Goal: Task Accomplishment & Management: Manage account settings

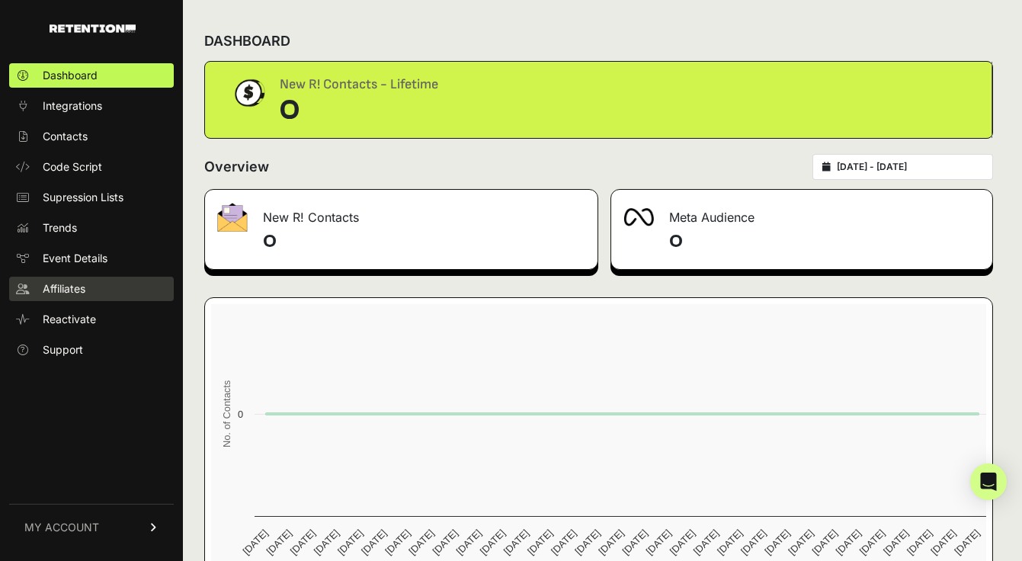
click at [74, 287] on span "Affiliates" at bounding box center [64, 288] width 43 height 15
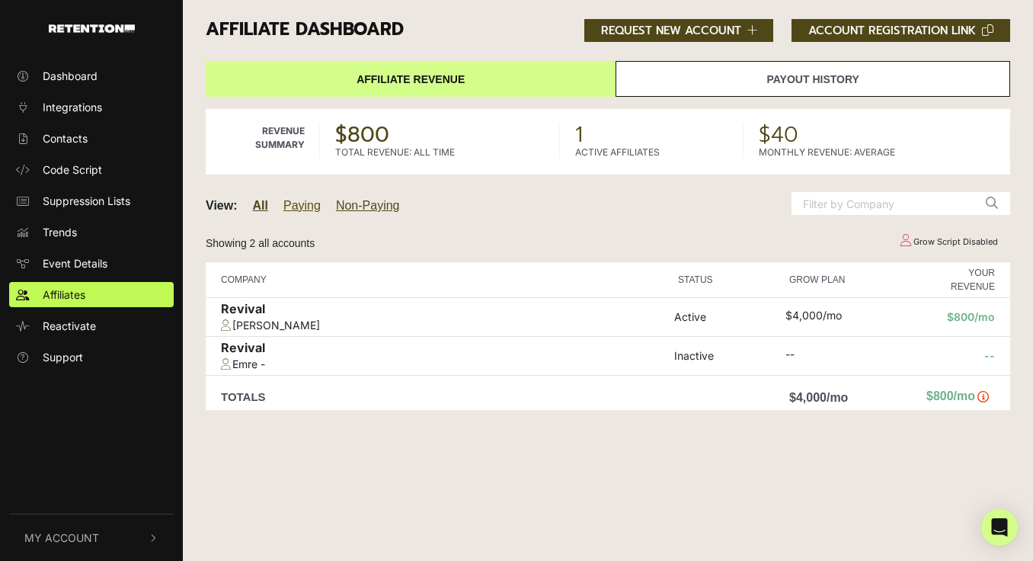
click at [296, 207] on link "Paying" at bounding box center [301, 205] width 37 height 13
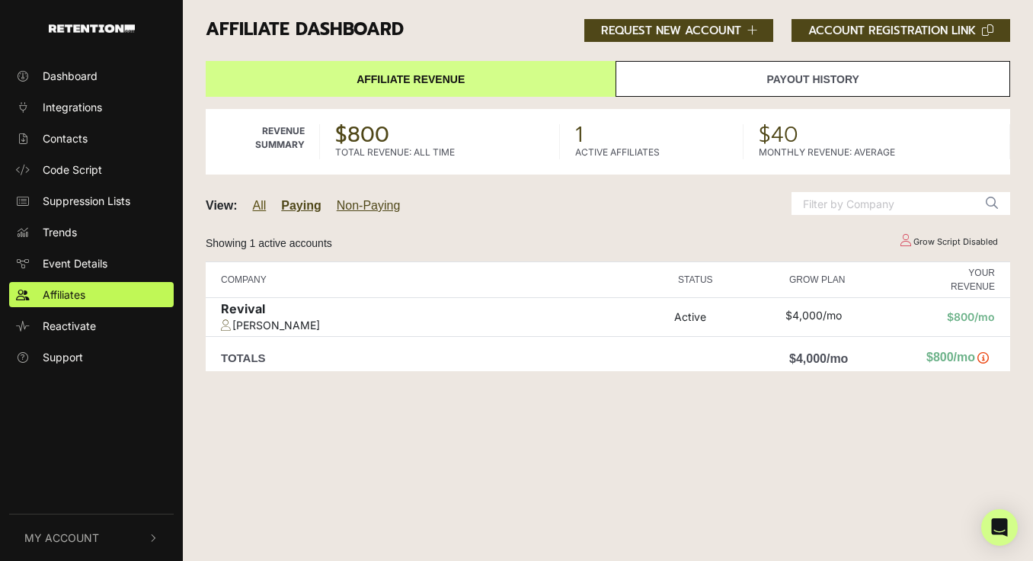
click at [255, 206] on link "All" at bounding box center [260, 205] width 14 height 13
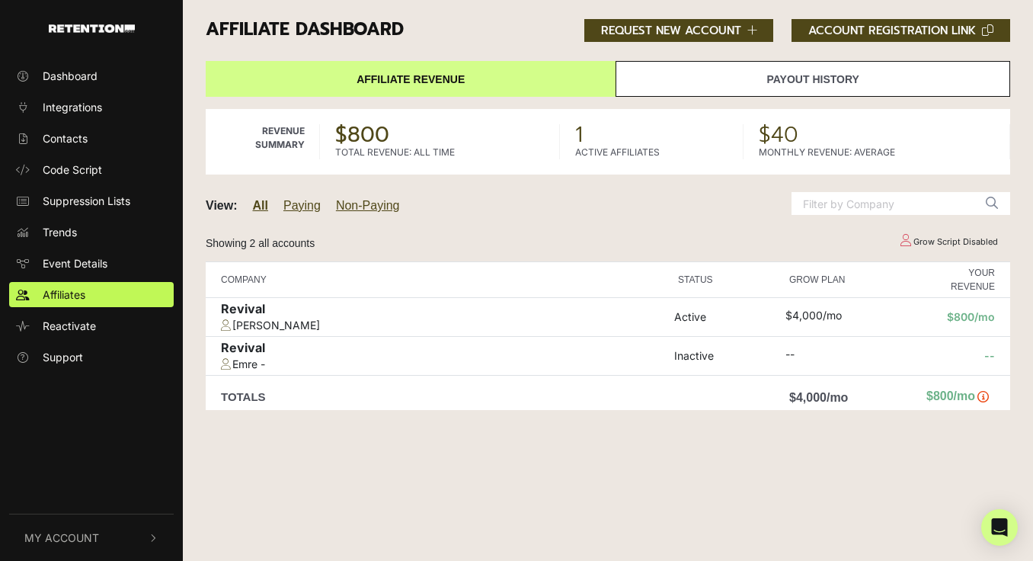
click at [794, 88] on link "Payout History" at bounding box center [813, 79] width 395 height 36
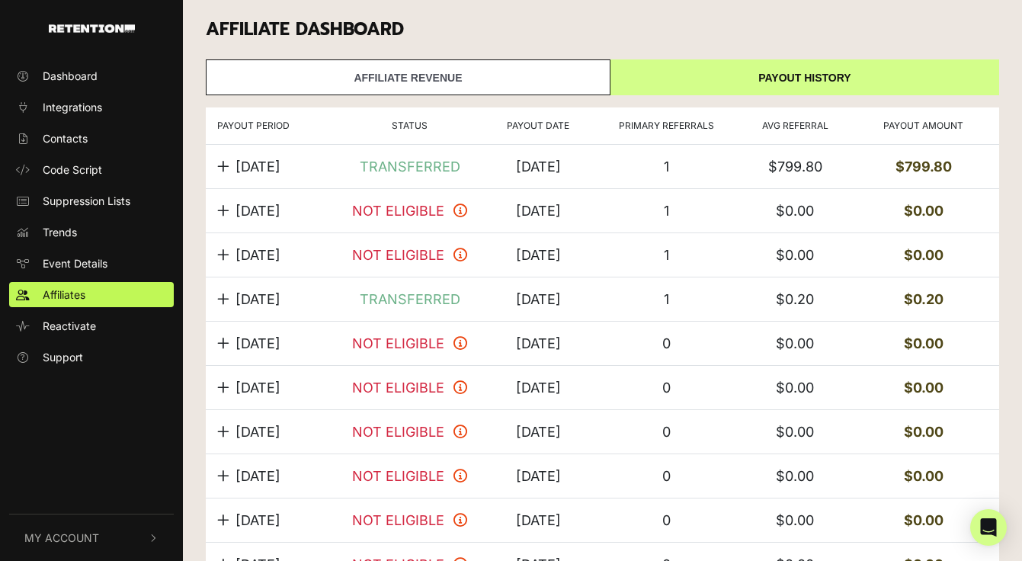
click at [226, 165] on icon at bounding box center [223, 166] width 12 height 14
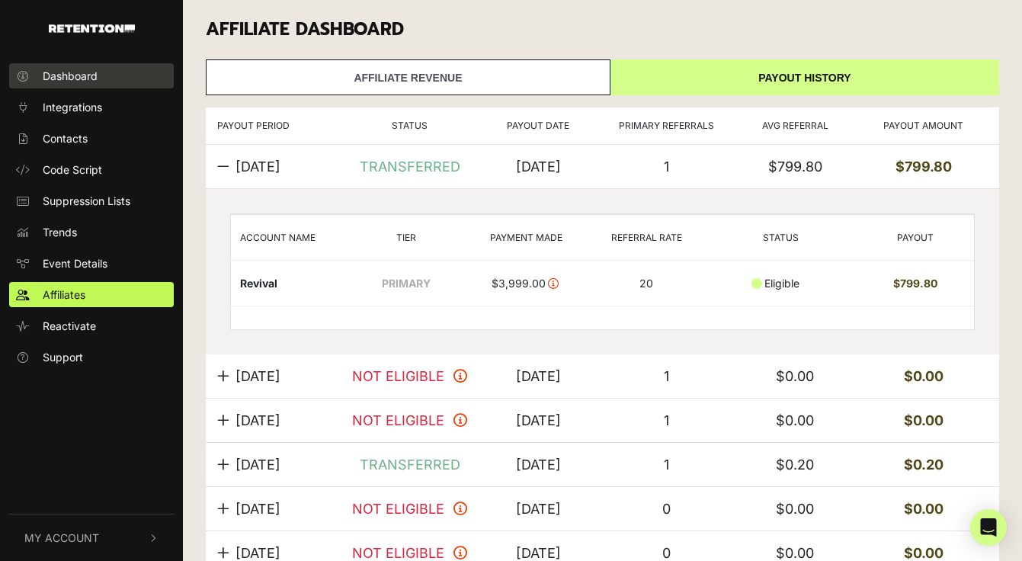
click at [79, 67] on link "Dashboard" at bounding box center [91, 75] width 165 height 25
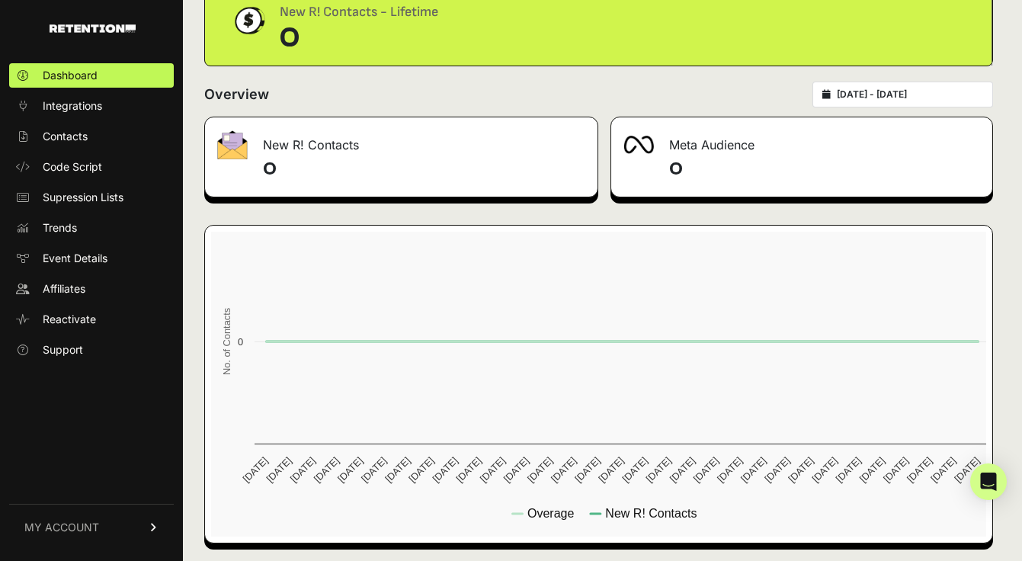
scroll to position [76, 0]
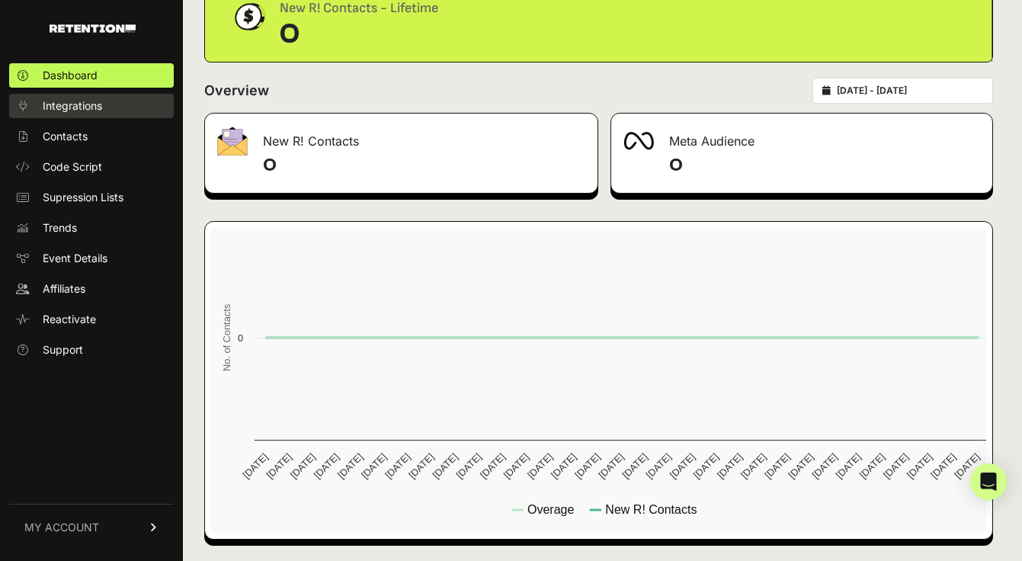
click at [106, 110] on link "Integrations" at bounding box center [91, 106] width 165 height 24
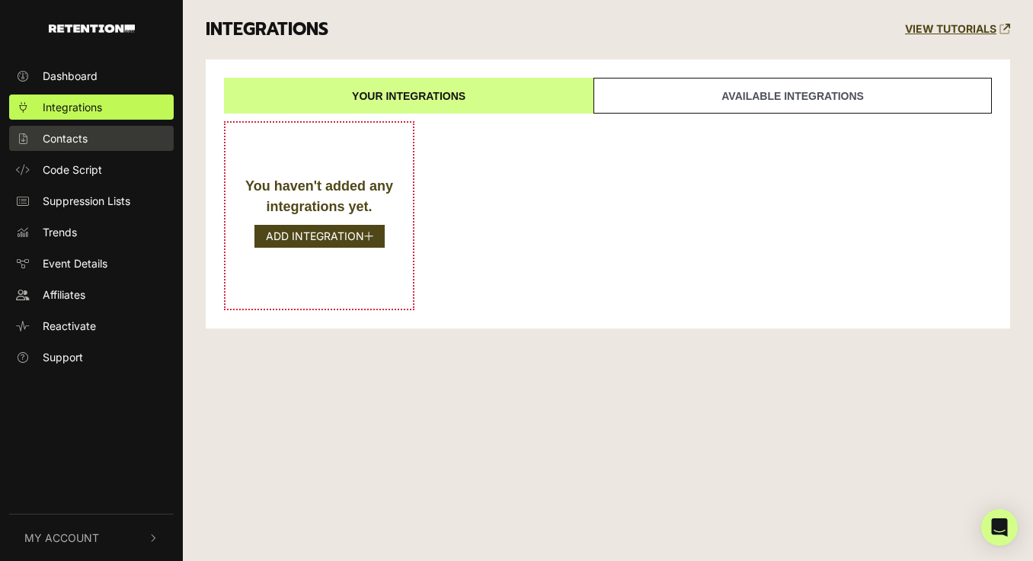
click at [85, 137] on span "Contacts" at bounding box center [65, 138] width 45 height 16
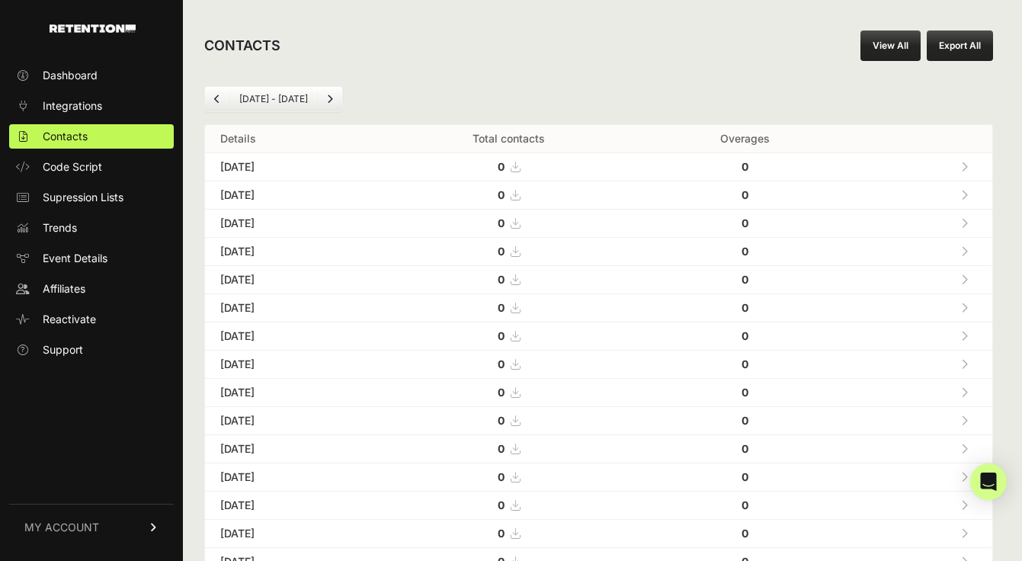
click at [61, 531] on span "MY ACCOUNT" at bounding box center [61, 527] width 75 height 15
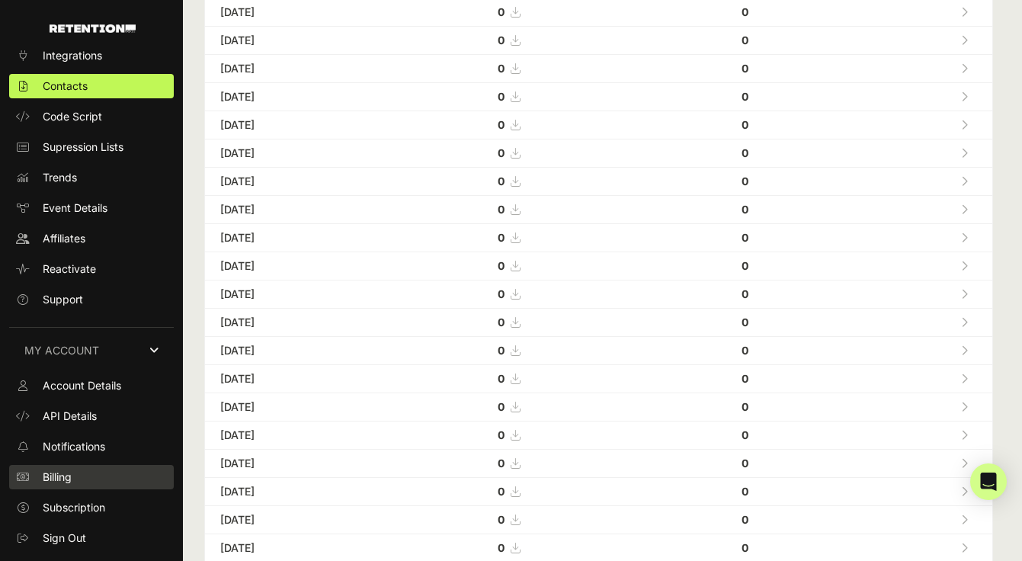
scroll to position [298, 0]
click at [93, 466] on link "Billing" at bounding box center [91, 477] width 165 height 24
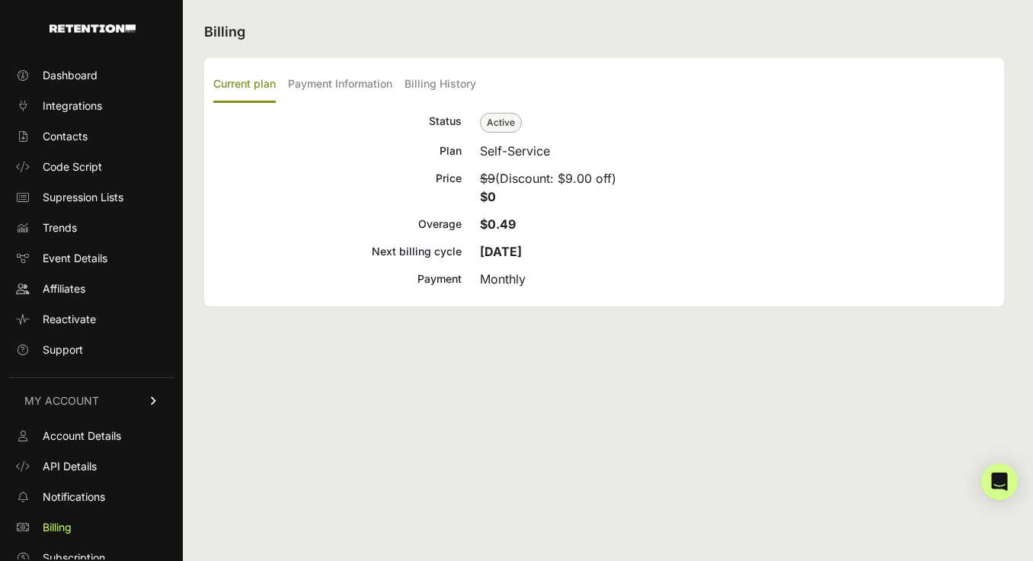
scroll to position [41, 0]
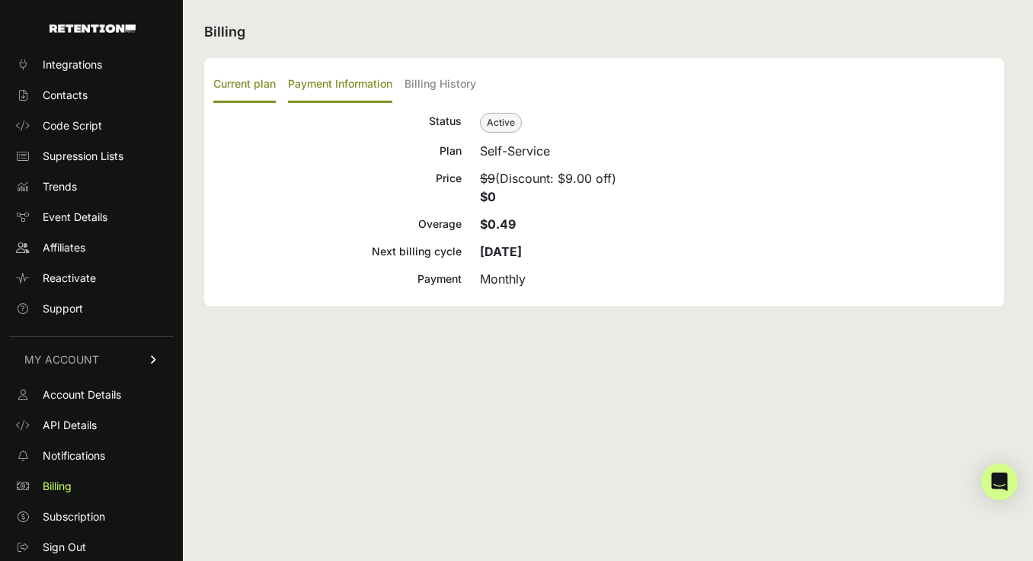
click at [324, 83] on label "Payment Information" at bounding box center [340, 85] width 104 height 36
click at [0, 0] on input "Payment Information" at bounding box center [0, 0] width 0 height 0
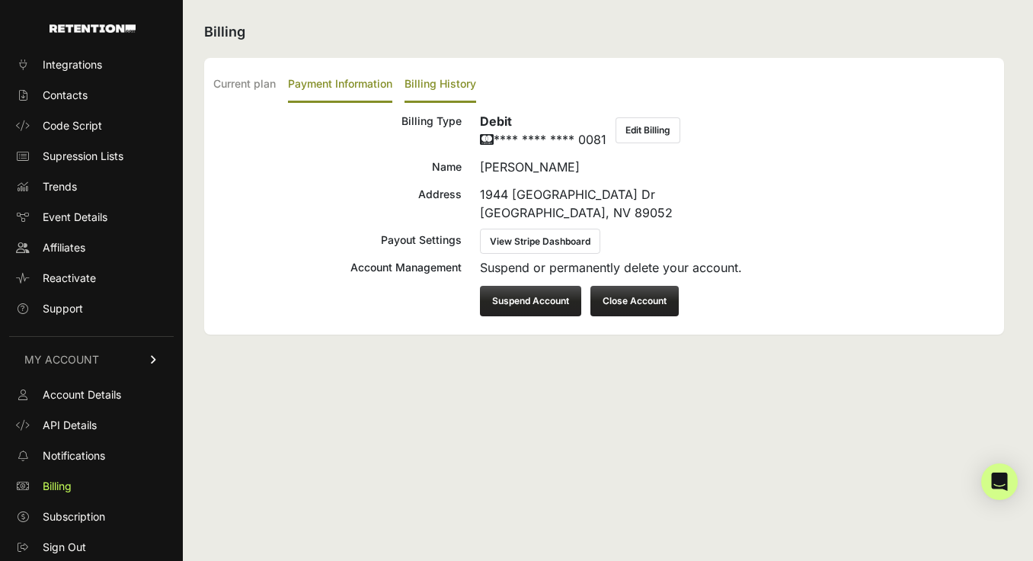
click at [435, 80] on label "Billing History" at bounding box center [441, 85] width 72 height 36
click at [0, 0] on input "Billing History" at bounding box center [0, 0] width 0 height 0
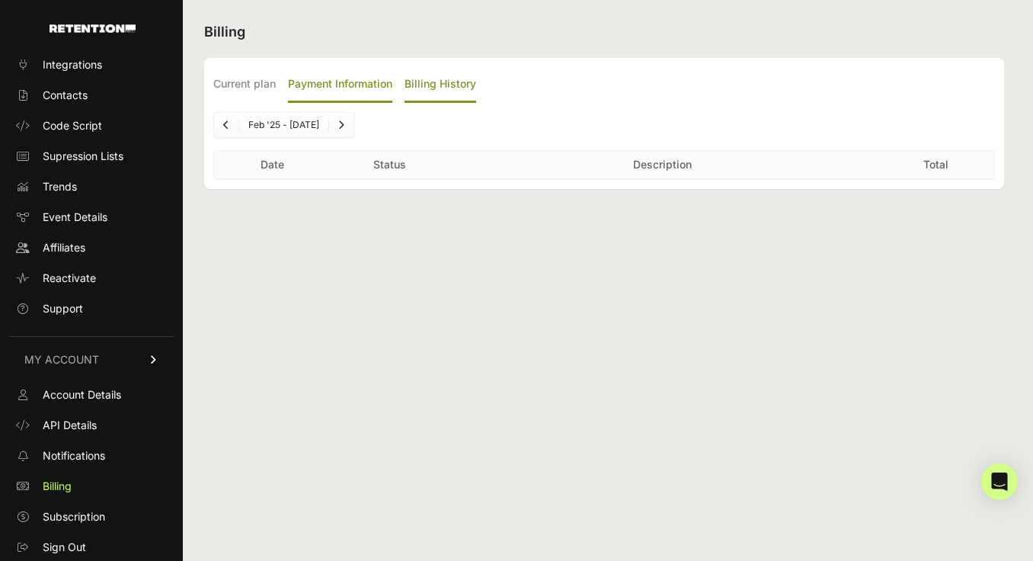
click at [304, 85] on label "Payment Information" at bounding box center [340, 85] width 104 height 36
click at [0, 0] on input "Payment Information" at bounding box center [0, 0] width 0 height 0
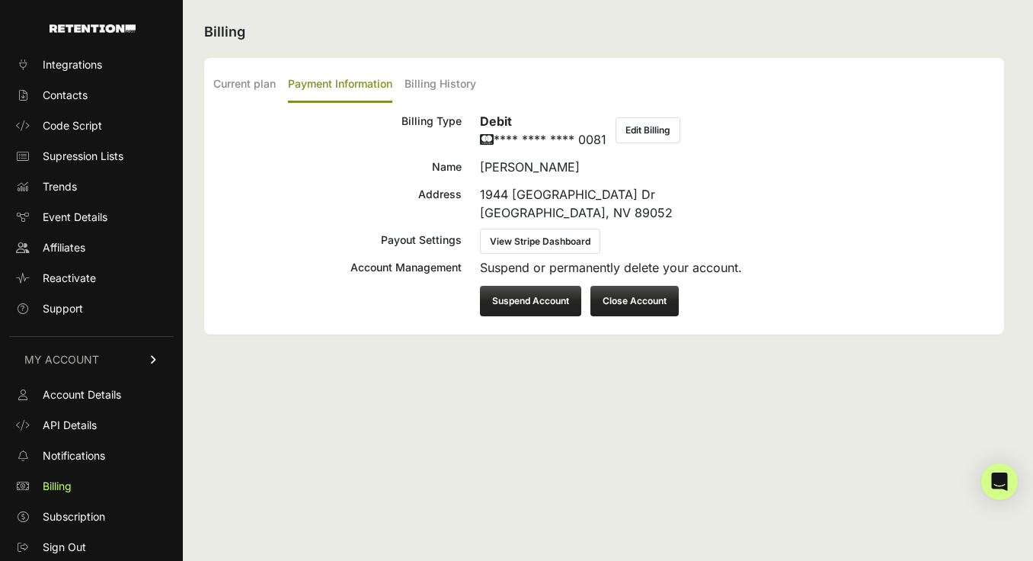
click at [547, 248] on link "View Stripe Dashboard" at bounding box center [540, 241] width 120 height 25
